Goal: Task Accomplishment & Management: Manage account settings

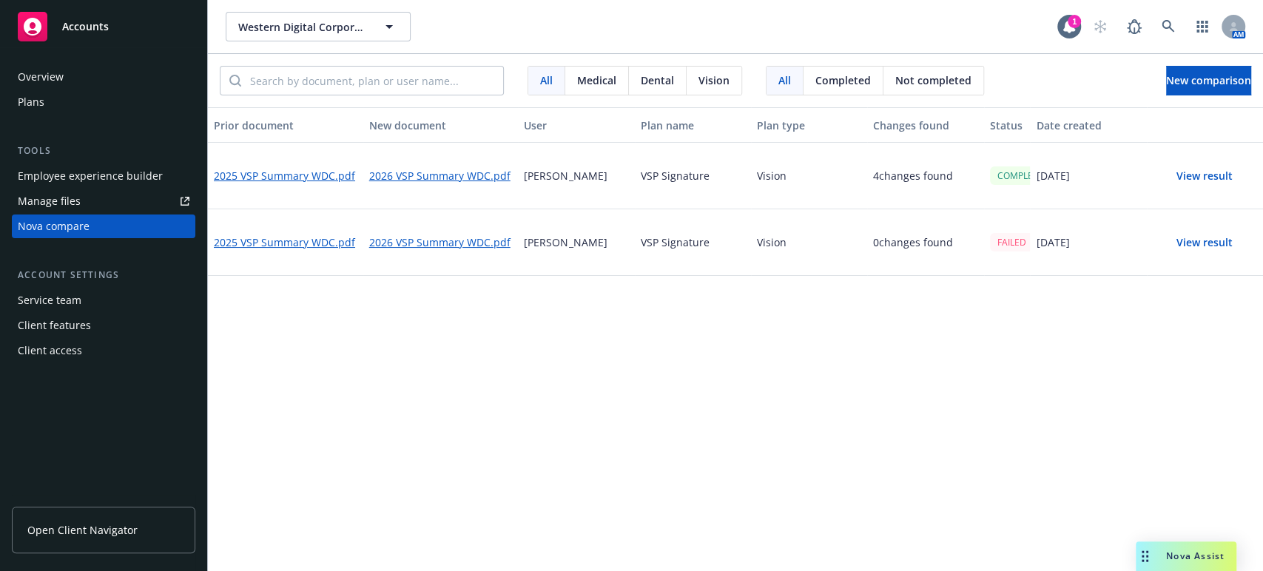
click at [1177, 176] on button "View result" at bounding box center [1205, 176] width 104 height 30
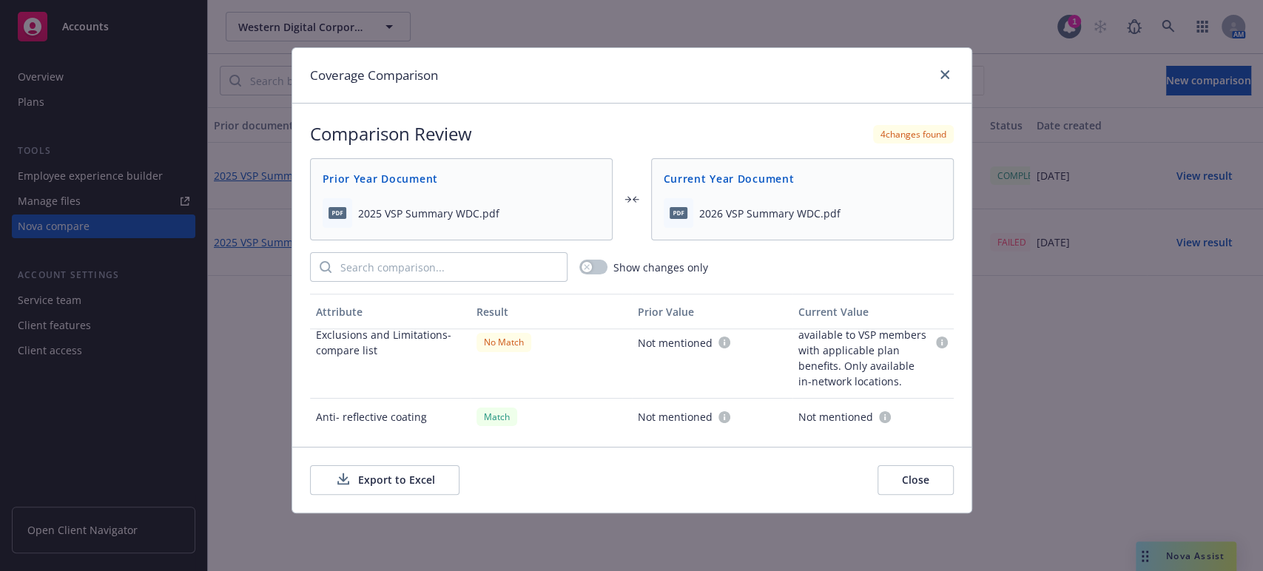
scroll to position [604, 0]
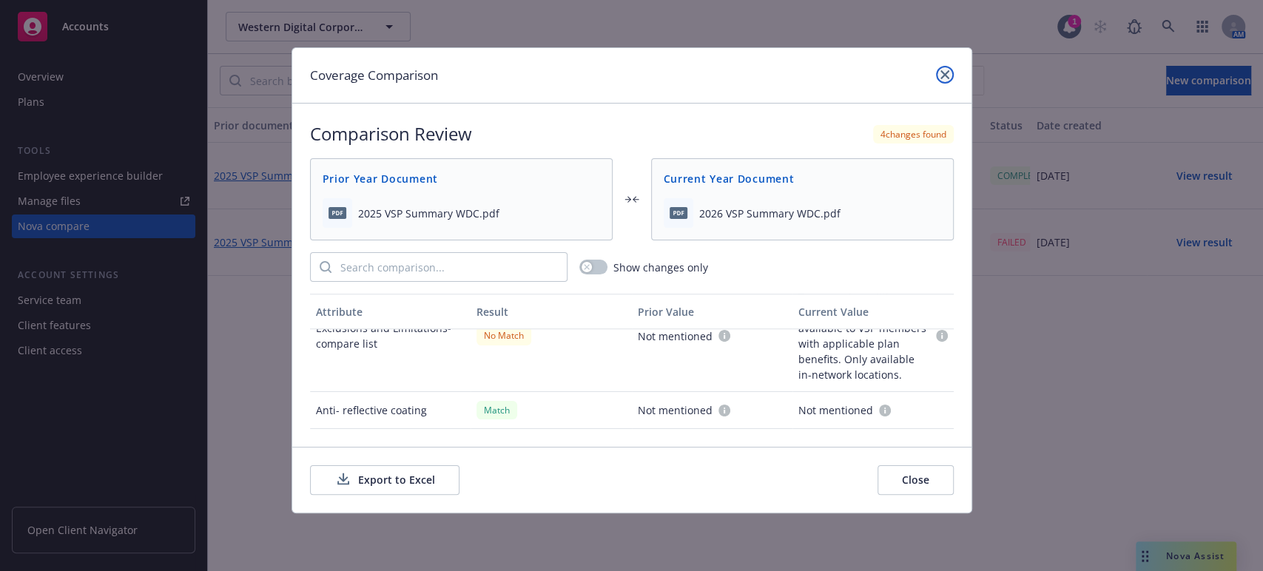
click at [944, 75] on icon "close" at bounding box center [945, 74] width 9 height 9
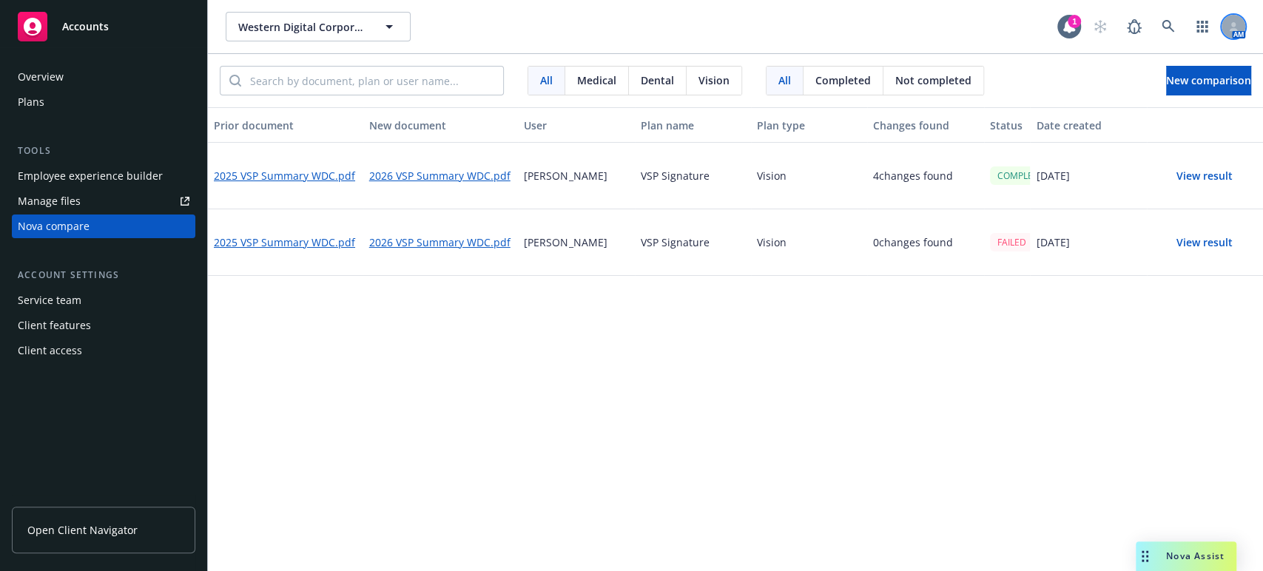
click at [1229, 27] on icon at bounding box center [1233, 26] width 9 height 9
click at [1113, 67] on link "Log out" at bounding box center [1159, 67] width 148 height 30
